Goal: Check status: Check status

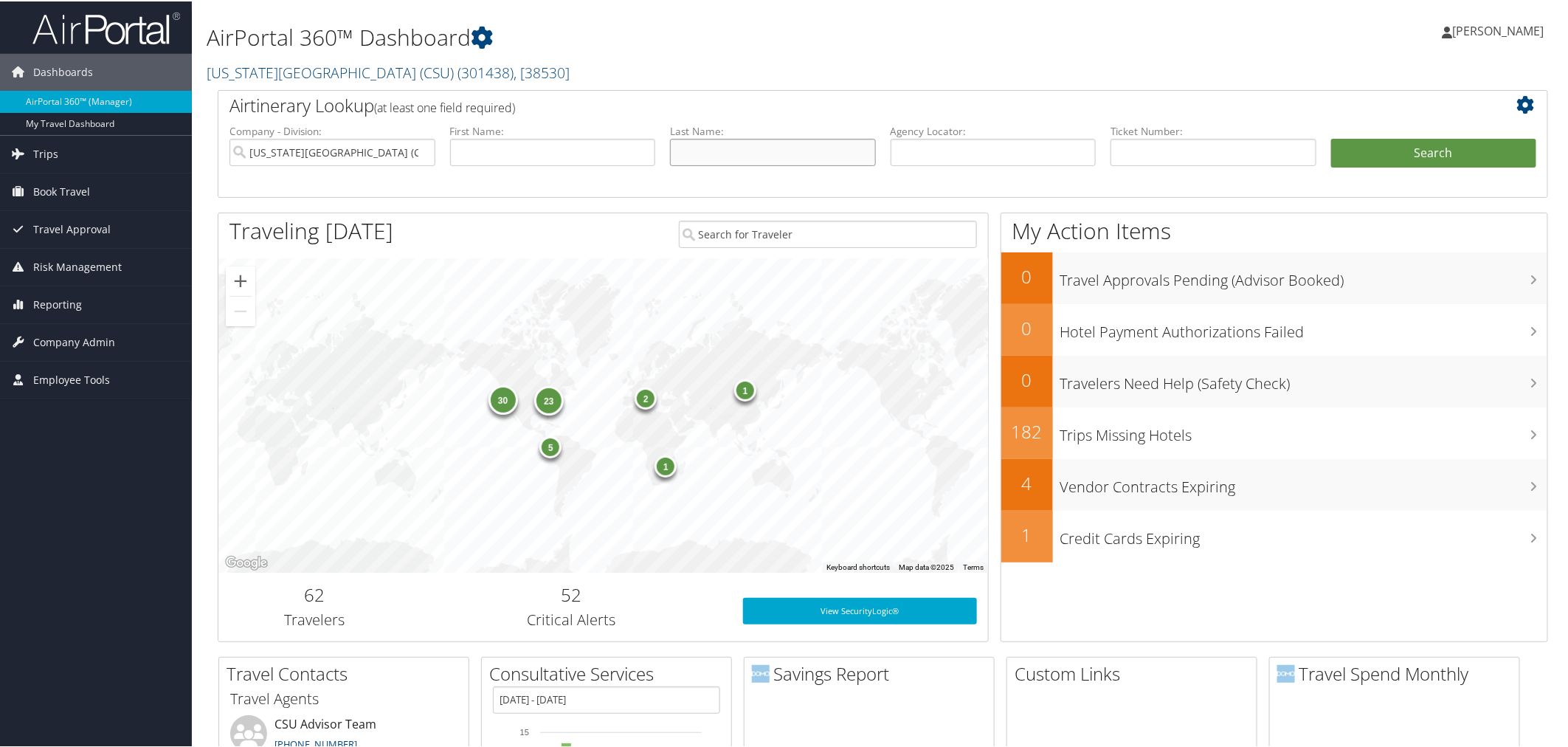
click at [763, 152] on input "text" at bounding box center [773, 151] width 206 height 27
type input "[PERSON_NAME]"
click at [1332, 137] on button "Search" at bounding box center [1434, 152] width 206 height 30
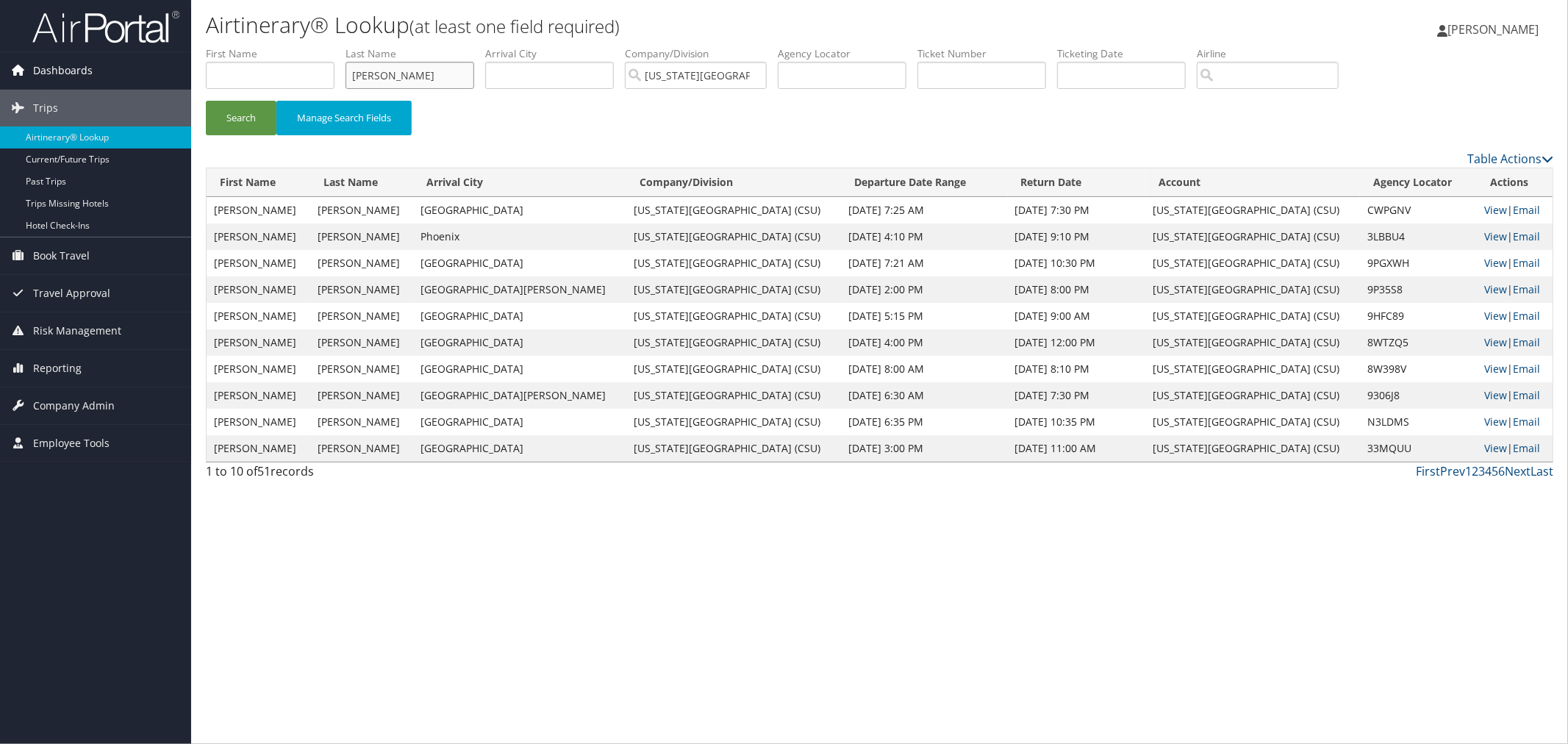
drag, startPoint x: 449, startPoint y: 81, endPoint x: 0, endPoint y: 72, distance: 449.1
click at [0, 72] on div "Dashboards AirPortal 360™ (Manager) My Travel Dashboard Trips Airtinerary® Look…" at bounding box center [784, 372] width 1568 height 744
type input "siegel"
click at [206, 101] on button "Search" at bounding box center [241, 117] width 71 height 34
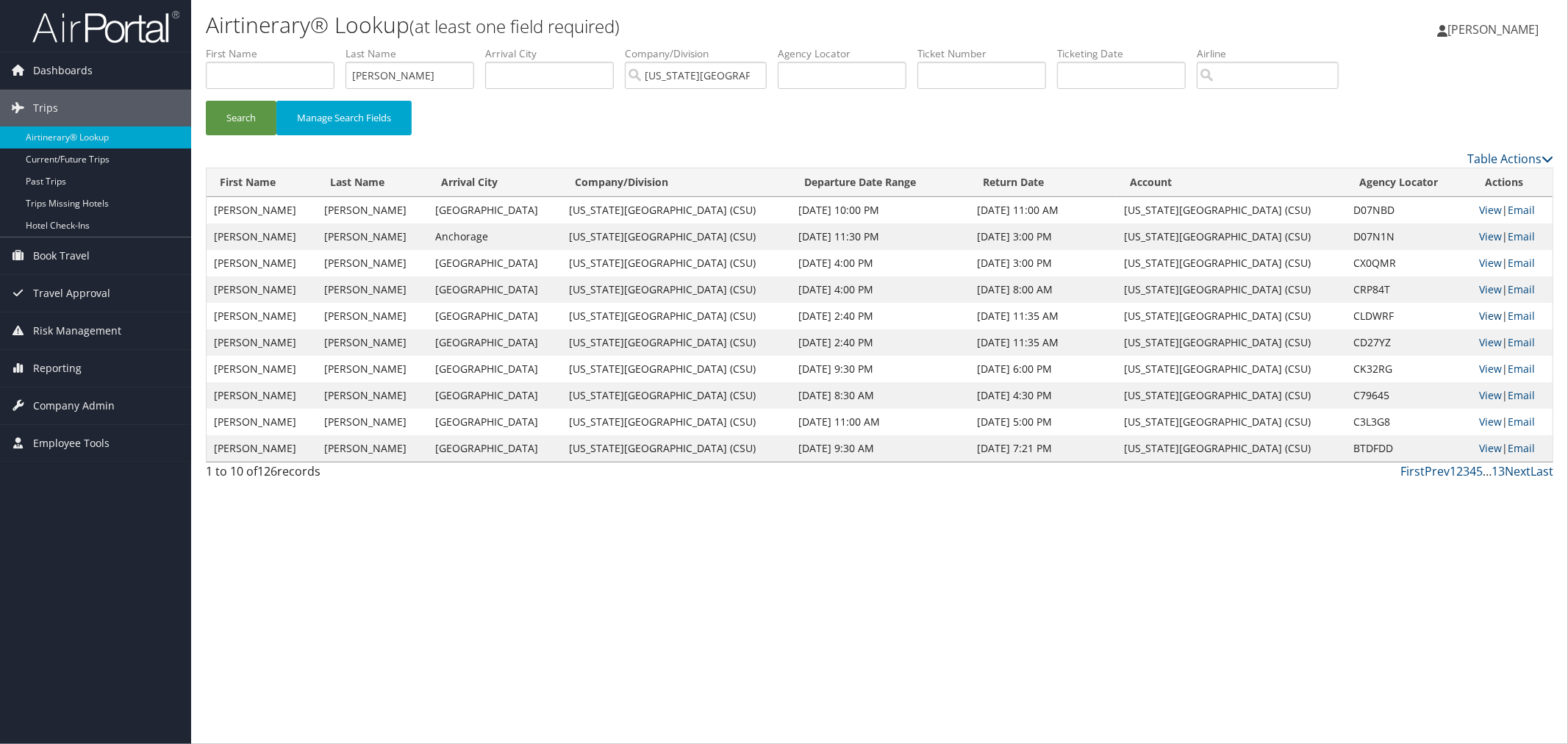
click at [1482, 312] on link "View" at bounding box center [1492, 316] width 22 height 14
click at [1480, 339] on link "View" at bounding box center [1492, 342] width 22 height 14
drag, startPoint x: 474, startPoint y: 314, endPoint x: 1001, endPoint y: 304, distance: 527.1
click at [1001, 304] on tr "SCOTT NICHOLAS SIEGEL Taipei California State University (CSU) Jun 28, 2025 2:4…" at bounding box center [880, 316] width 1346 height 26
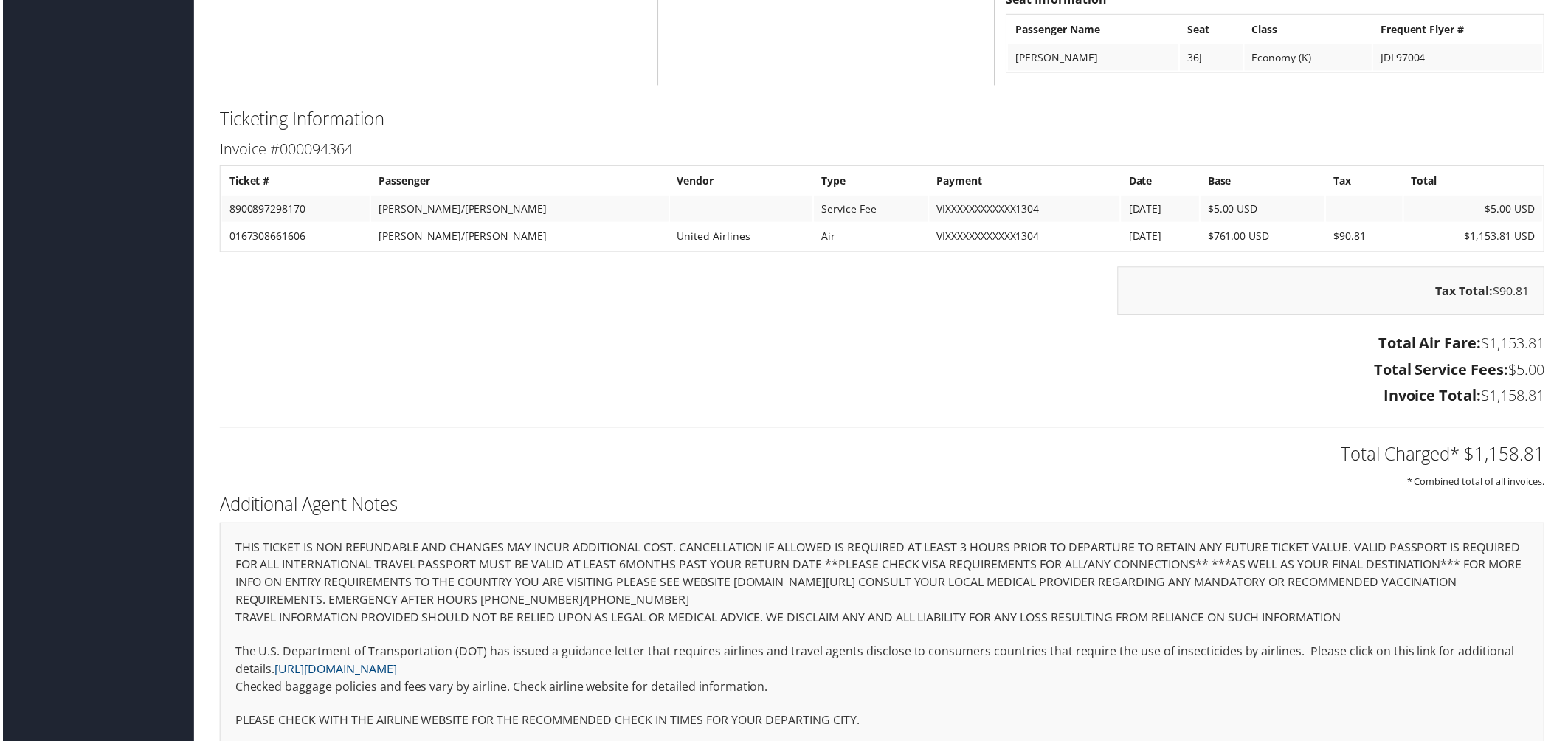
scroll to position [1532, 0]
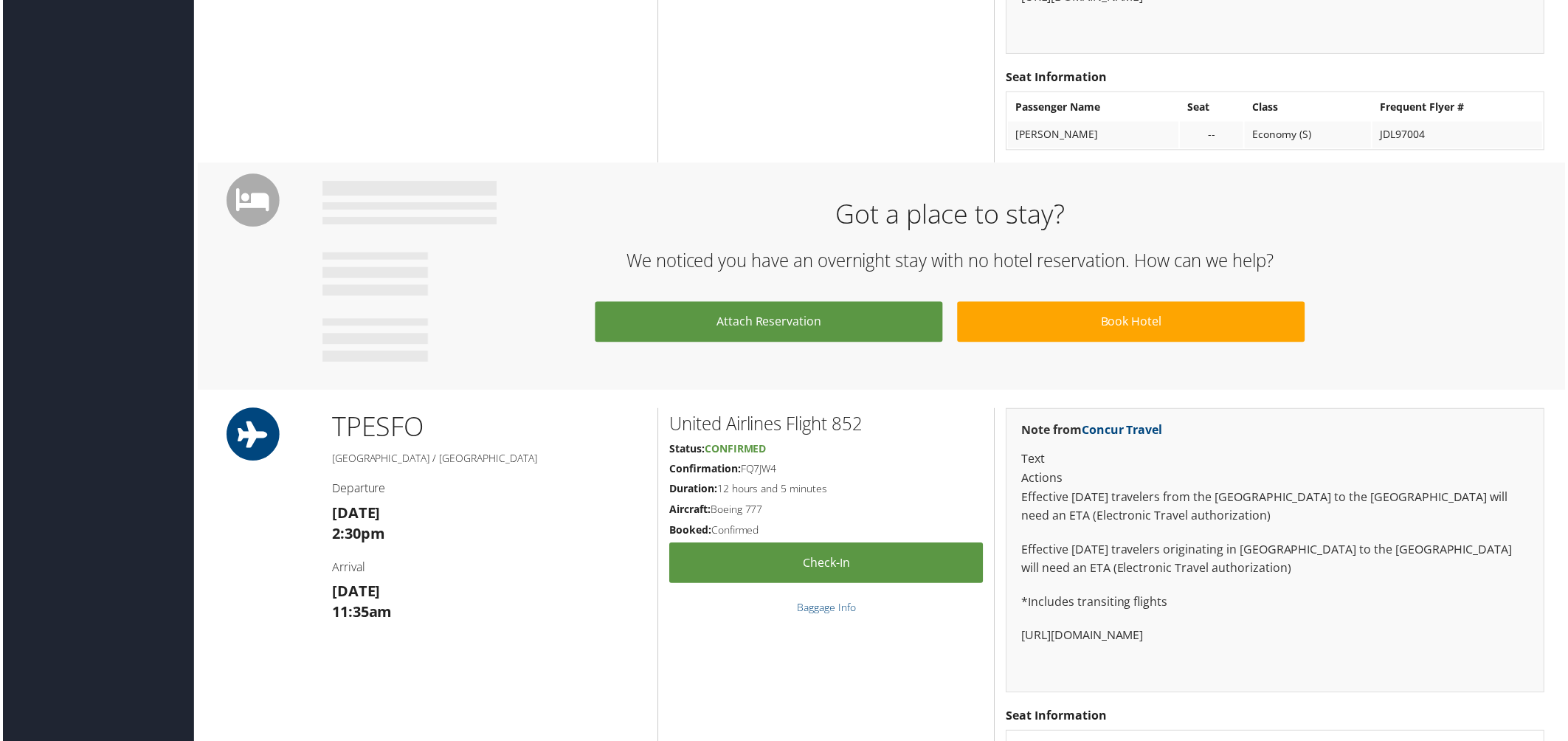
scroll to position [1532, 0]
